Goal: Navigation & Orientation: Find specific page/section

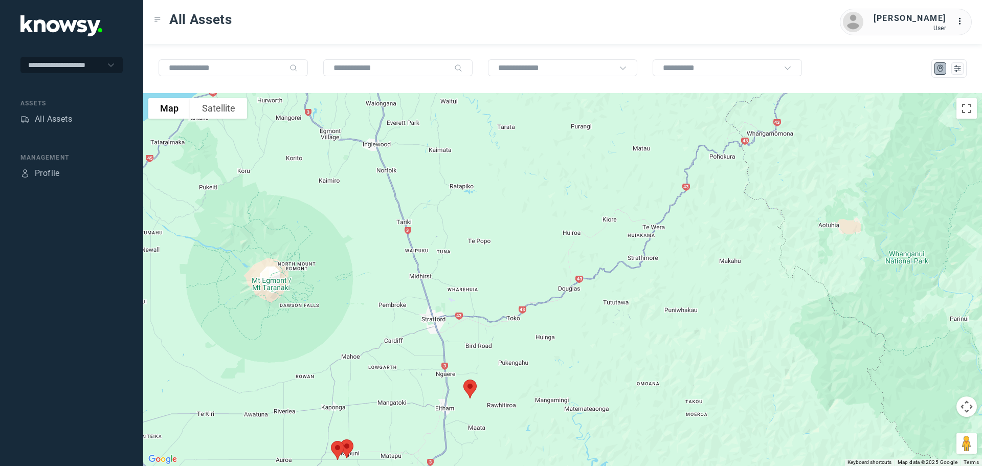
click at [70, 117] on div "All Assets" at bounding box center [53, 119] width 37 height 12
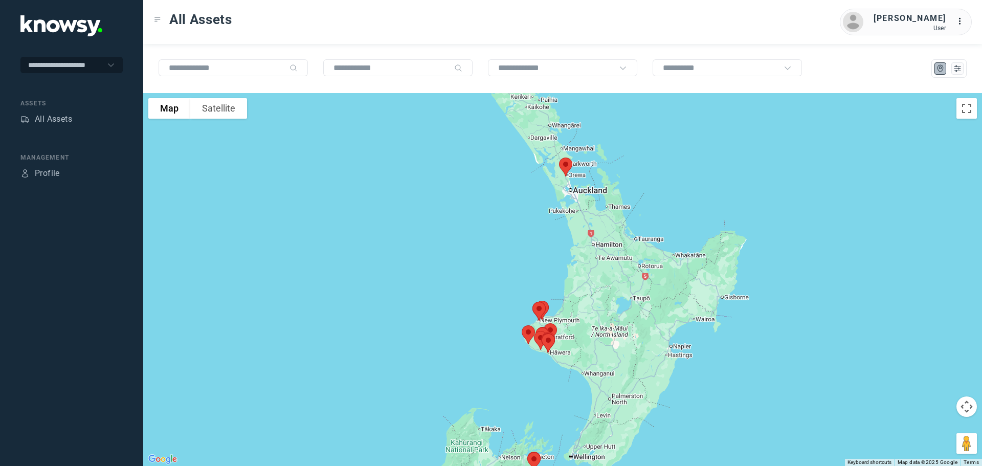
drag, startPoint x: 592, startPoint y: 180, endPoint x: 567, endPoint y: 236, distance: 61.1
click at [567, 236] on div at bounding box center [562, 279] width 839 height 373
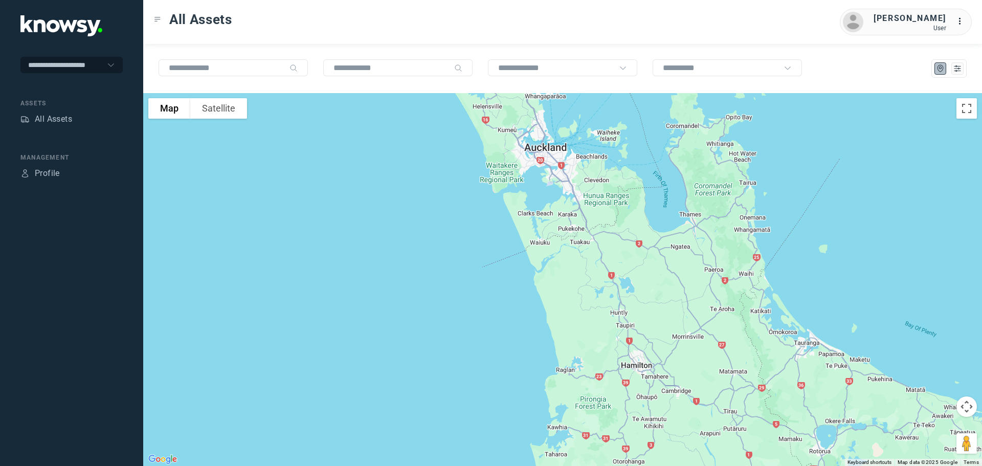
drag, startPoint x: 549, startPoint y: 185, endPoint x: 557, endPoint y: 230, distance: 45.7
click at [557, 229] on div at bounding box center [562, 279] width 839 height 373
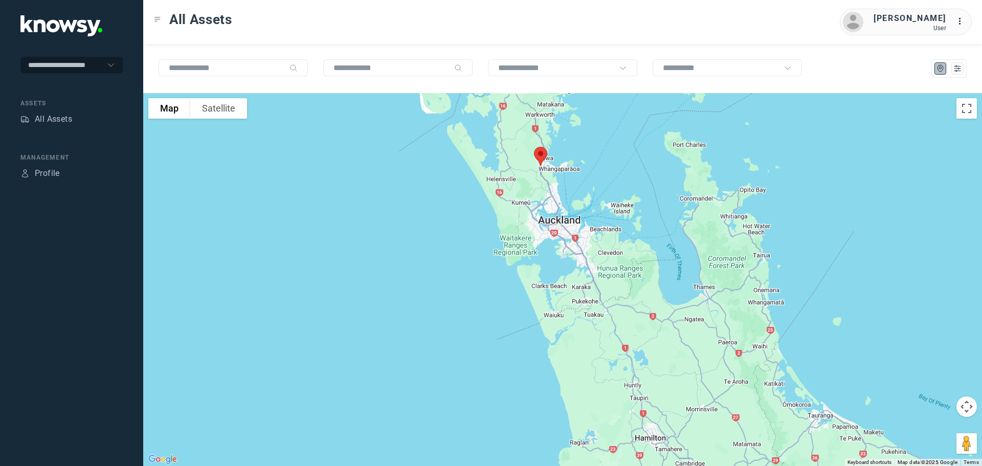
drag, startPoint x: 548, startPoint y: 210, endPoint x: 549, endPoint y: 220, distance: 10.8
click at [549, 220] on div at bounding box center [562, 279] width 839 height 373
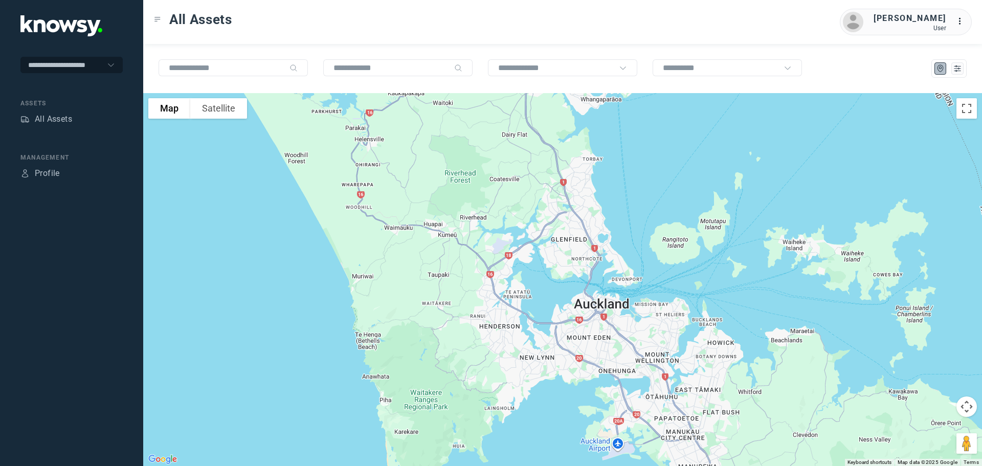
drag, startPoint x: 527, startPoint y: 195, endPoint x: 544, endPoint y: 261, distance: 67.7
click at [544, 261] on div at bounding box center [562, 279] width 839 height 373
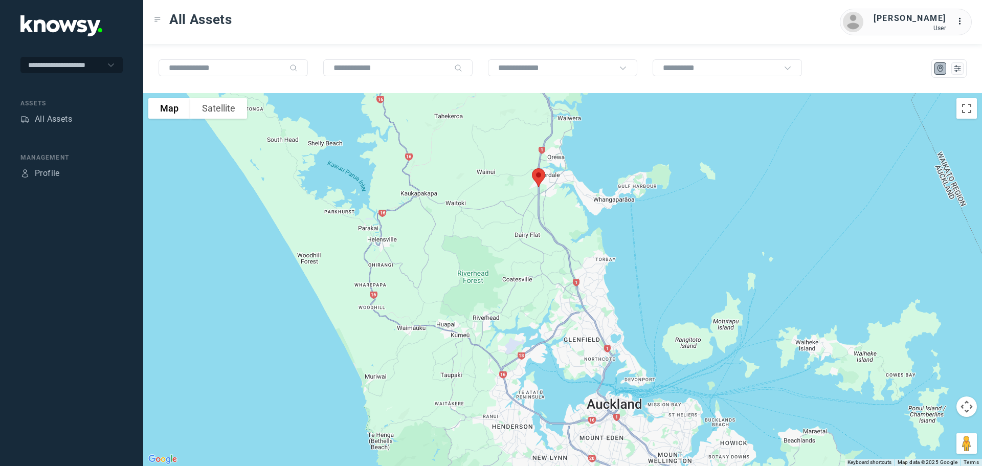
drag, startPoint x: 538, startPoint y: 193, endPoint x: 537, endPoint y: 248, distance: 54.7
click at [537, 248] on div at bounding box center [562, 279] width 839 height 373
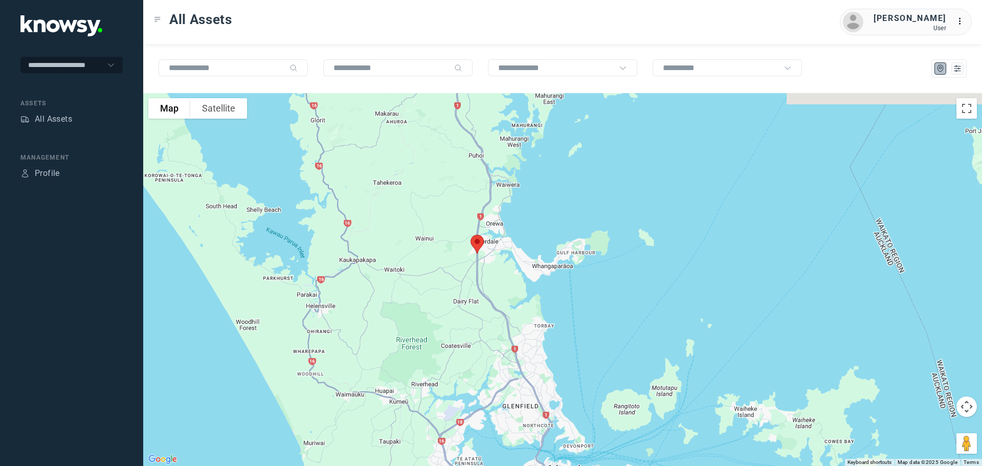
drag, startPoint x: 534, startPoint y: 222, endPoint x: 470, endPoint y: 281, distance: 86.5
click at [470, 281] on div at bounding box center [562, 279] width 839 height 373
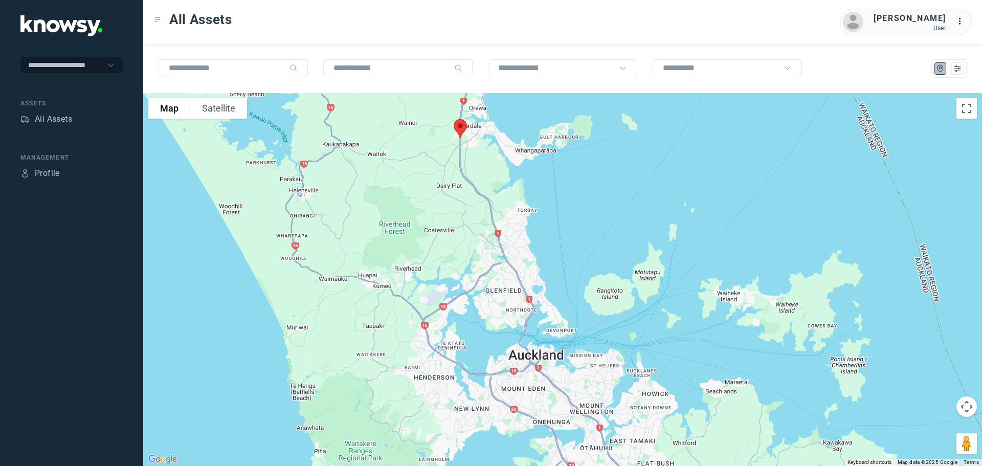
drag, startPoint x: 491, startPoint y: 296, endPoint x: 464, endPoint y: 186, distance: 113.1
click at [464, 186] on div at bounding box center [562, 279] width 839 height 373
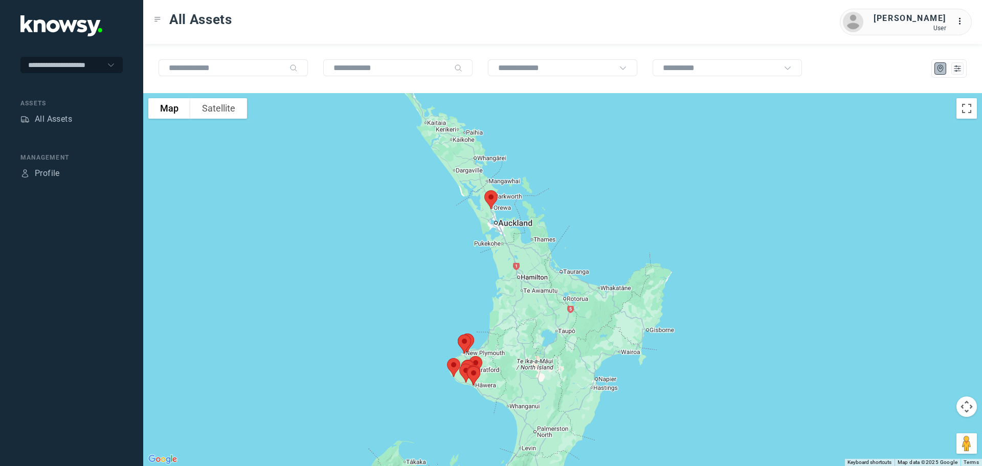
drag, startPoint x: 532, startPoint y: 384, endPoint x: 542, endPoint y: 219, distance: 164.4
click at [542, 219] on div at bounding box center [562, 279] width 839 height 373
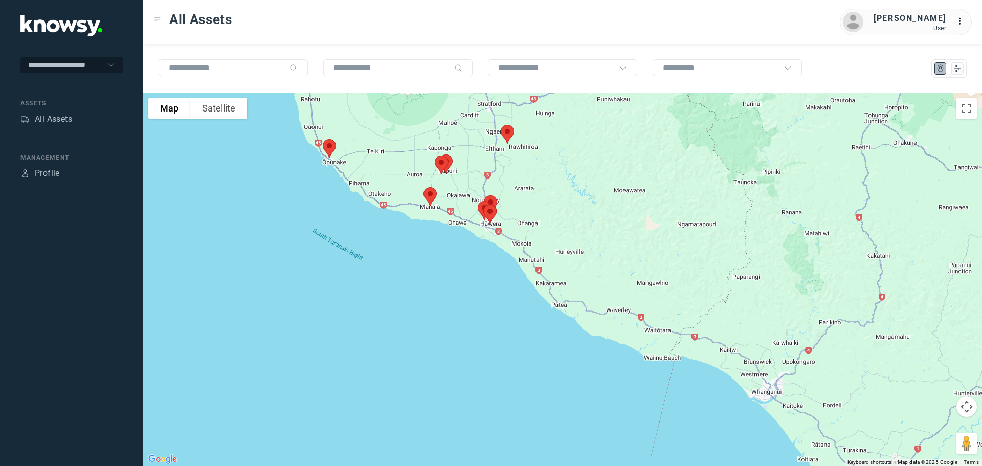
drag, startPoint x: 293, startPoint y: 159, endPoint x: 429, endPoint y: 182, distance: 138.0
click at [431, 182] on div at bounding box center [562, 279] width 839 height 373
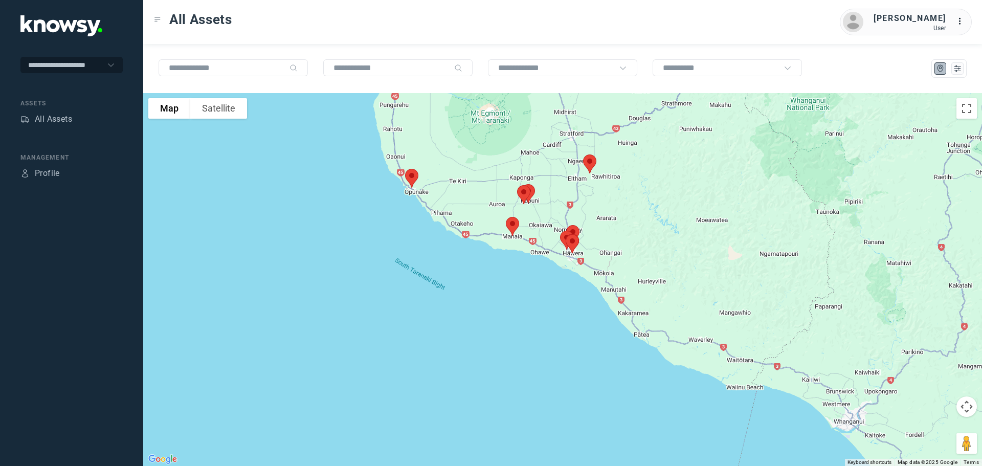
click at [510, 226] on img at bounding box center [512, 226] width 21 height 27
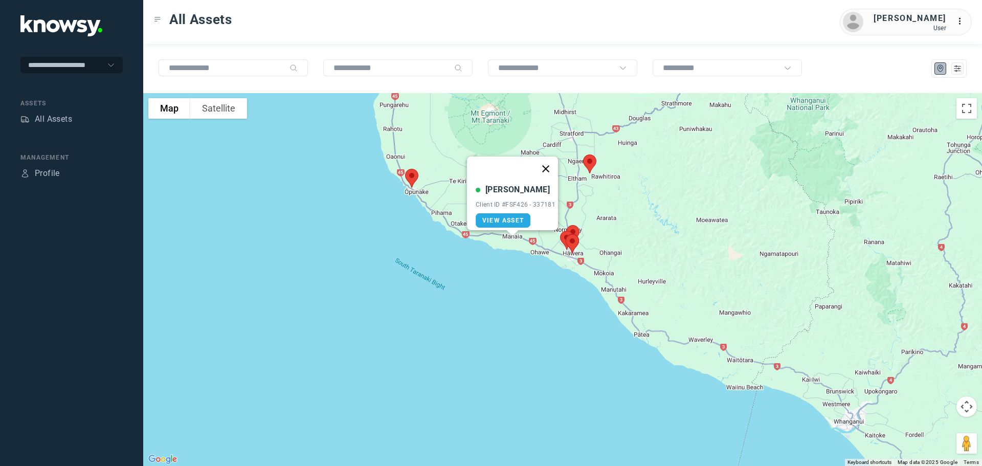
click at [550, 162] on button "Close" at bounding box center [545, 168] width 25 height 25
